Goal: Find specific page/section: Find specific page/section

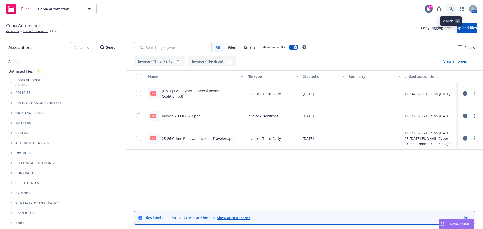
click at [450, 9] on icon at bounding box center [451, 9] width 5 height 5
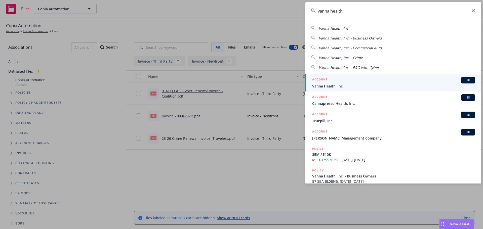
type input "vanna health"
click at [363, 82] on div "ACCOUNT BI" at bounding box center [393, 80] width 163 height 7
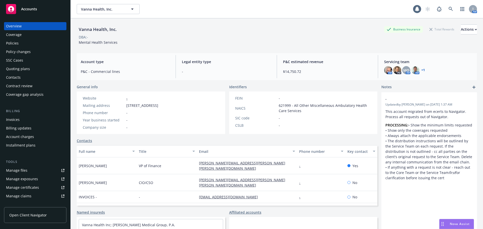
click at [34, 42] on div "Policies" at bounding box center [35, 43] width 58 height 8
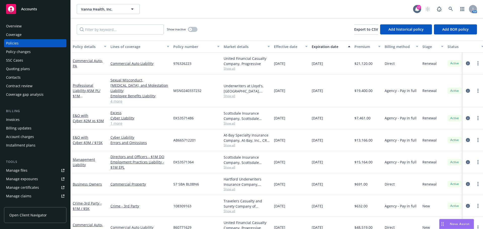
click at [90, 63] on div "Commercial Auto - PA" at bounding box center [90, 63] width 34 height 11
click at [90, 60] on link "Commercial Auto - PA" at bounding box center [88, 63] width 30 height 10
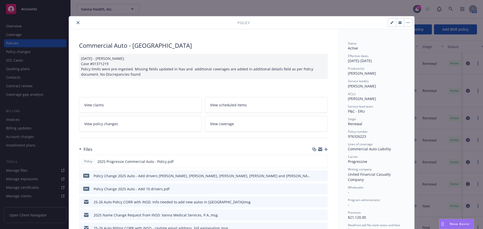
scroll to position [25, 0]
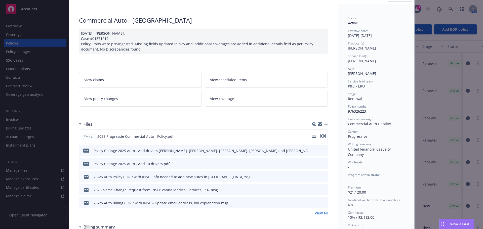
click at [322, 137] on icon "preview file" at bounding box center [323, 136] width 5 height 4
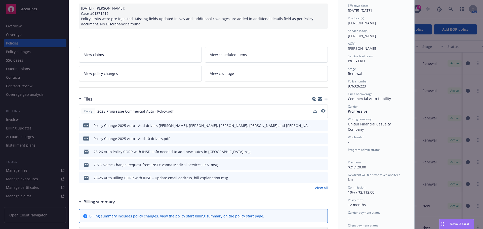
click at [316, 188] on link "View all" at bounding box center [321, 187] width 13 height 5
